Goal: Transaction & Acquisition: Download file/media

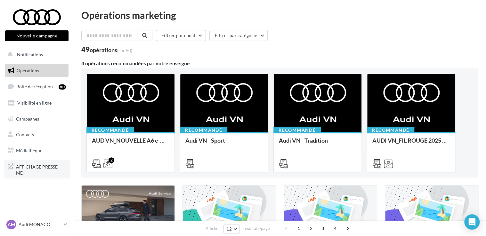
click at [23, 168] on span "AFFICHAGE PRESSE MD" at bounding box center [41, 169] width 50 height 14
click at [31, 147] on link "Médiathèque" at bounding box center [37, 150] width 66 height 13
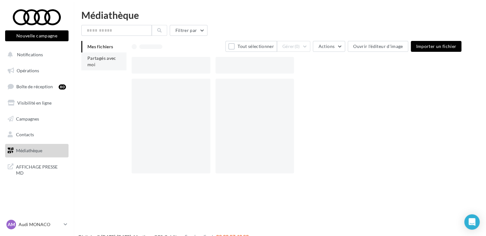
click at [95, 63] on li "Partagés avec moi" at bounding box center [103, 61] width 45 height 18
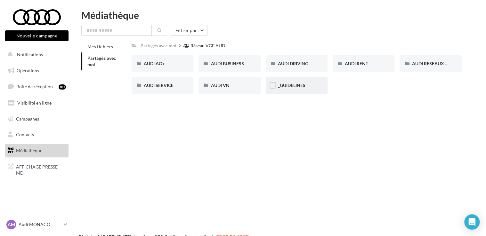
click at [302, 81] on div "_GUIDELINES" at bounding box center [296, 85] width 62 height 17
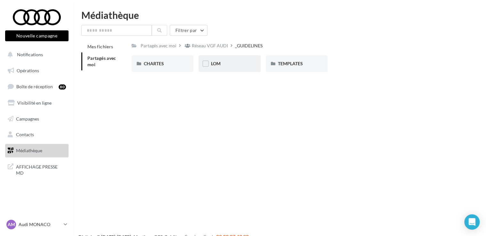
click at [220, 58] on div "LOM" at bounding box center [229, 63] width 62 height 17
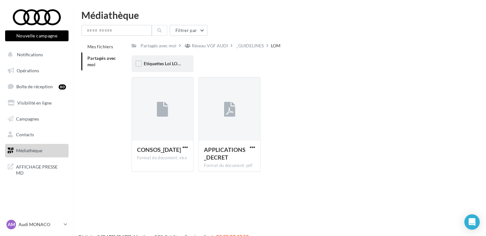
click at [167, 64] on span "Etiquettes Loi LOM" at bounding box center [163, 63] width 38 height 5
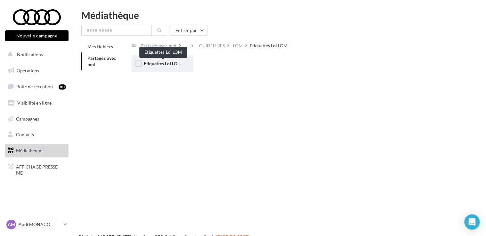
click at [160, 65] on span "Etiquettes Loi LOM" at bounding box center [163, 63] width 38 height 5
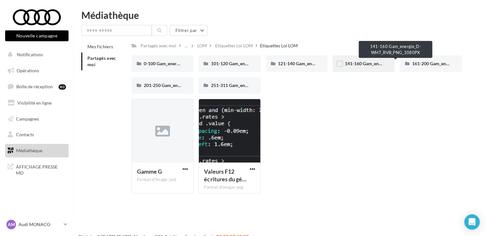
click at [365, 62] on span "141-160 Gam_energie_D-WHT_RVB_PNG_1080PX" at bounding box center [395, 63] width 102 height 5
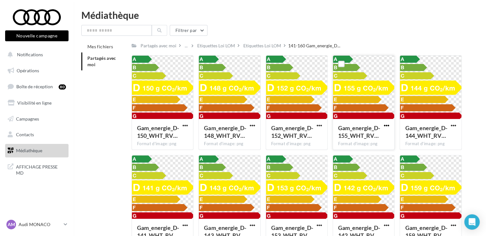
click at [388, 127] on span "button" at bounding box center [385, 125] width 5 height 5
click at [351, 141] on button "Télécharger" at bounding box center [358, 138] width 64 height 17
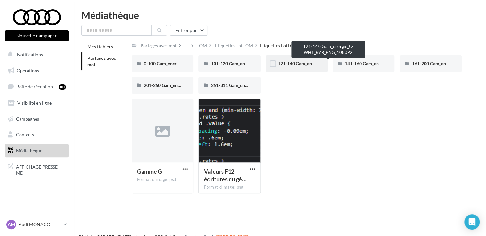
click at [301, 65] on span "121-140 Gam_energie_C-WHT_RVB_PNG_1080PX" at bounding box center [328, 63] width 101 height 5
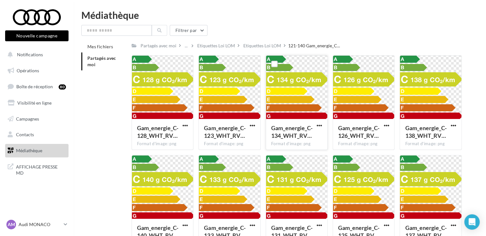
scroll to position [32, 0]
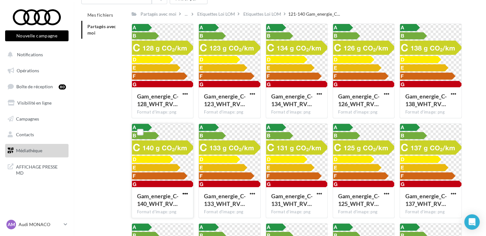
click at [184, 193] on span "button" at bounding box center [184, 193] width 5 height 5
click at [162, 204] on button "Télécharger" at bounding box center [157, 206] width 64 height 17
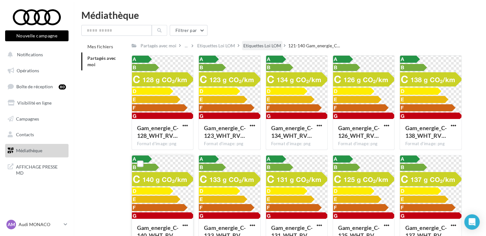
click at [273, 47] on div "Etiquettes Loi LOM" at bounding box center [262, 46] width 38 height 6
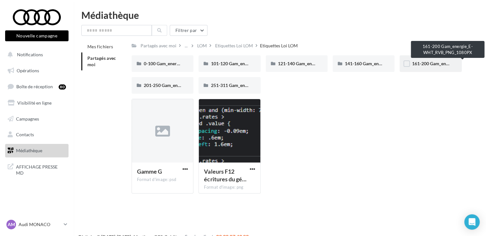
click at [417, 65] on span "161-200 Gam_energie_E-WHT_RVB_PNG_1080PX" at bounding box center [461, 63] width 101 height 5
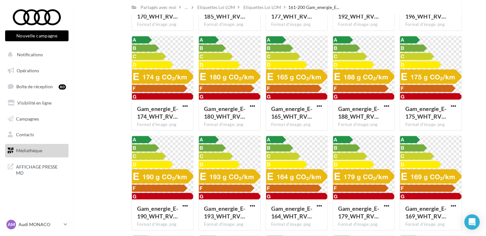
scroll to position [519, 0]
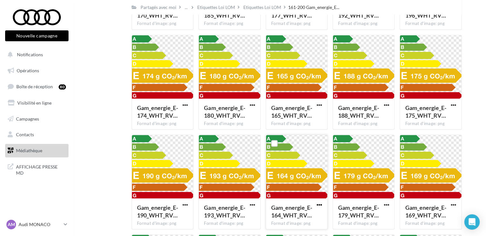
click at [318, 203] on span "button" at bounding box center [318, 204] width 5 height 5
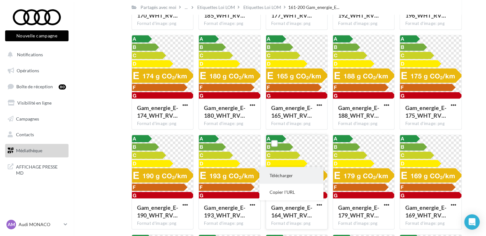
click at [281, 174] on button "Télécharger" at bounding box center [291, 175] width 64 height 17
